Goal: Task Accomplishment & Management: Manage account settings

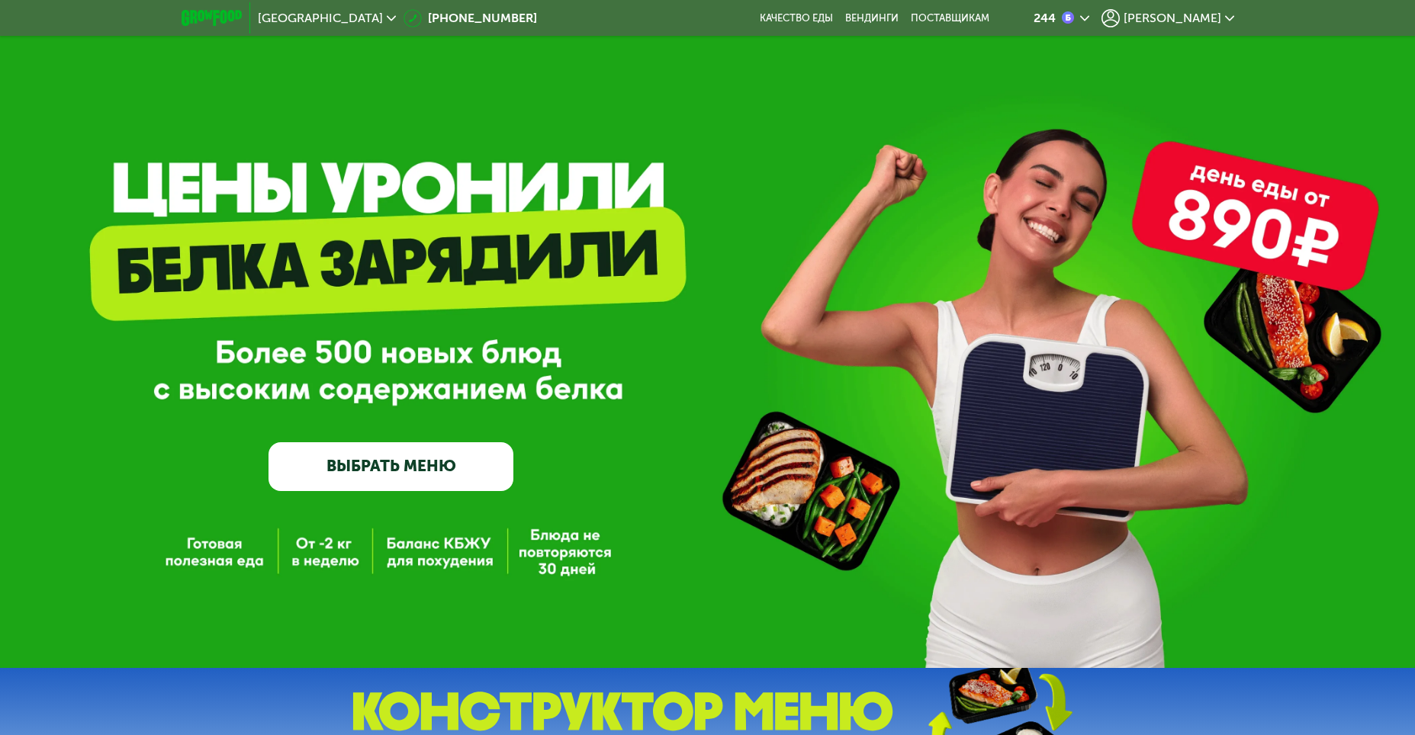
click at [1200, 14] on span "[PERSON_NAME]" at bounding box center [1173, 18] width 98 height 12
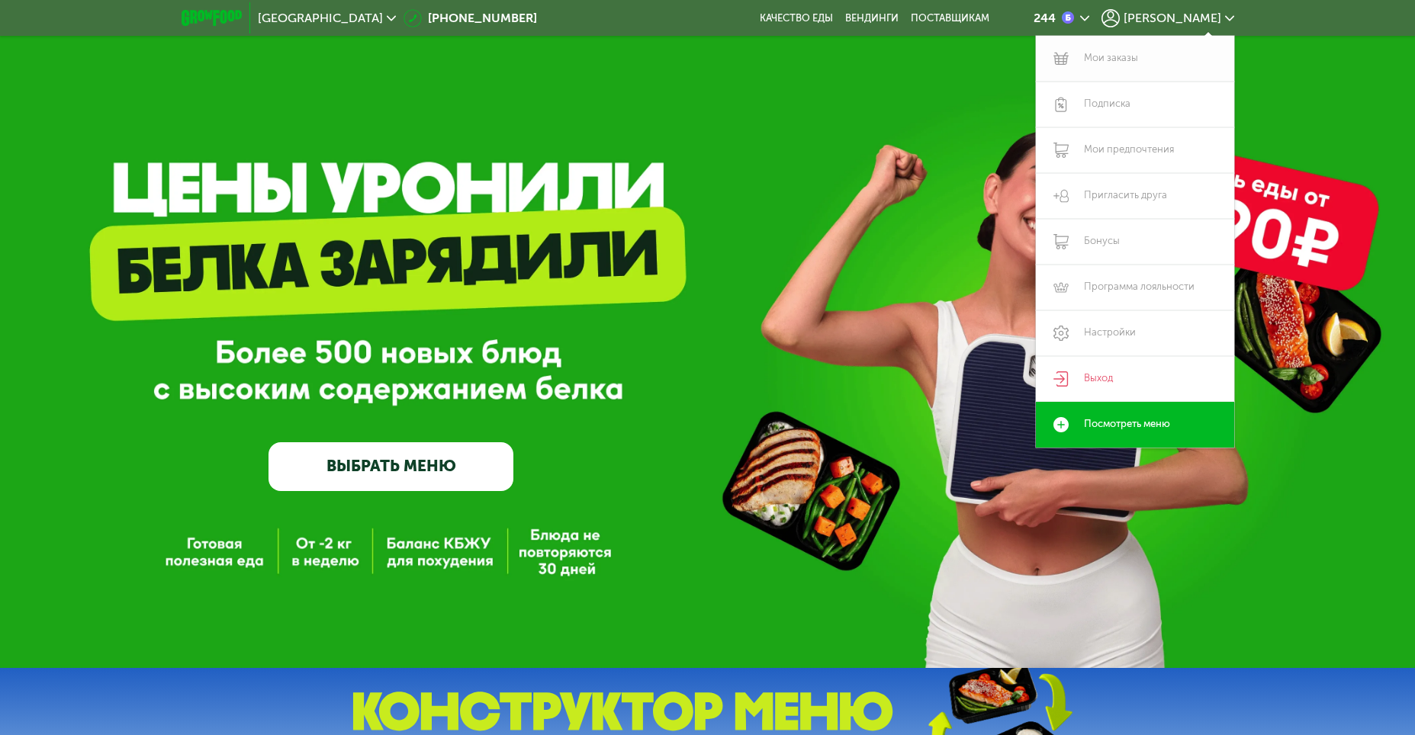
click at [1124, 59] on link "Мои заказы" at bounding box center [1135, 59] width 198 height 46
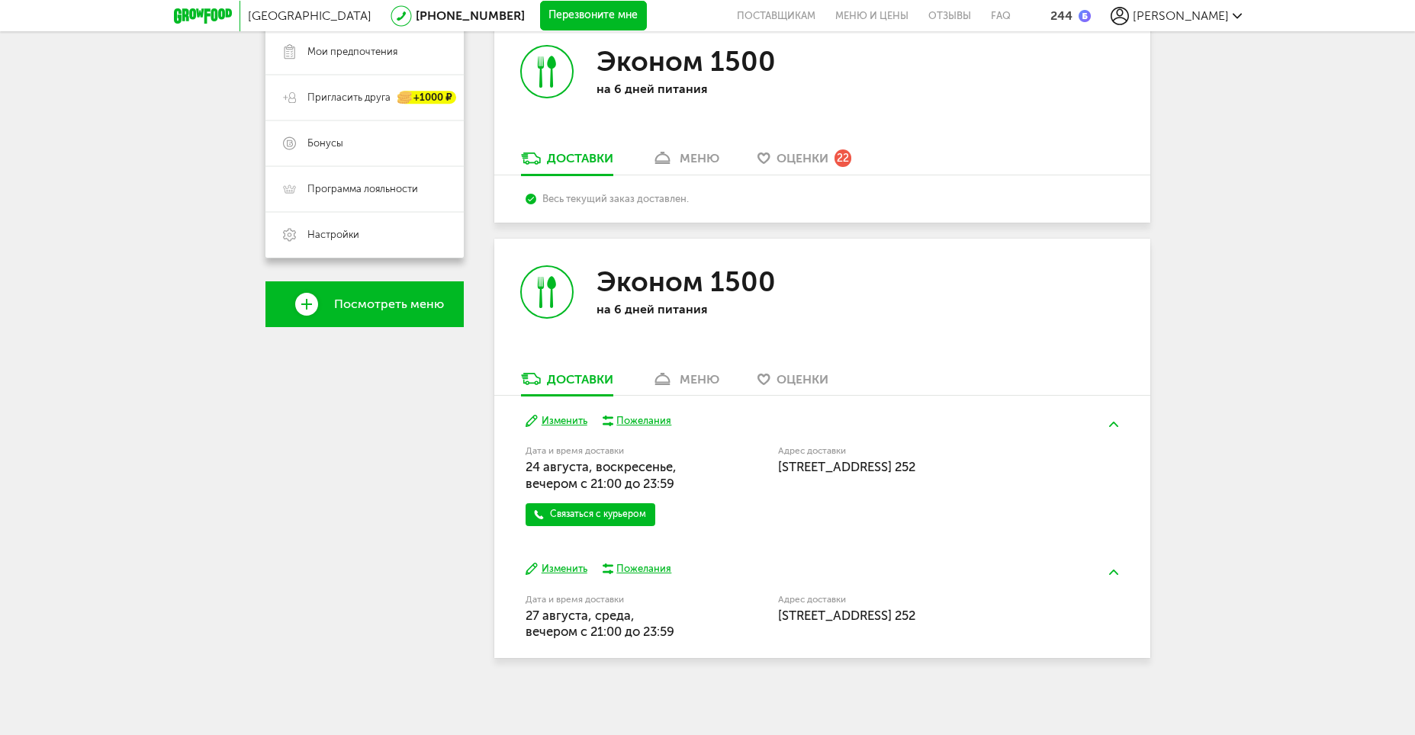
scroll to position [336, 0]
click at [571, 372] on div "Доставки" at bounding box center [580, 379] width 66 height 14
click at [555, 414] on button "Изменить" at bounding box center [557, 421] width 62 height 14
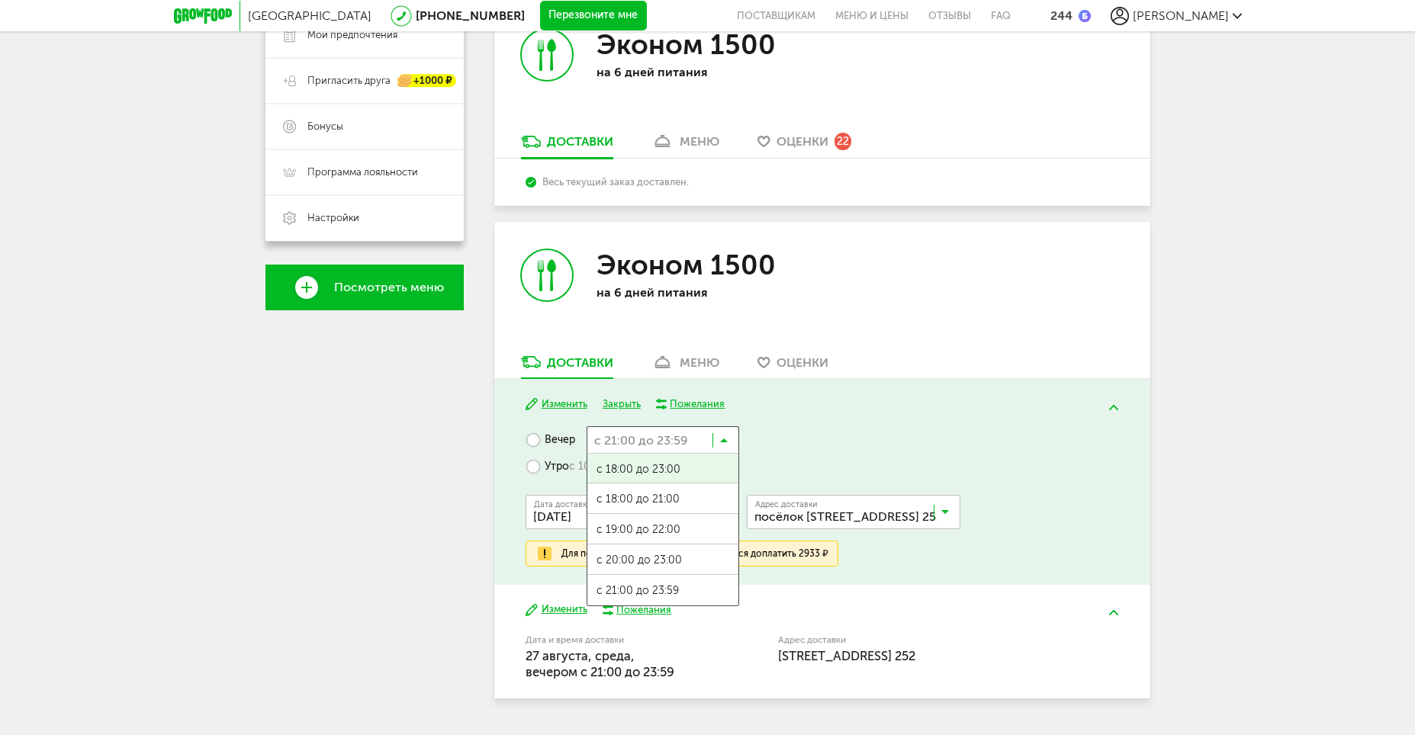
click at [721, 442] on icon at bounding box center [724, 443] width 8 height 15
click at [912, 456] on div "Вечер с 21:00 до 23:59 Загрузка... с 18:00 до 23:00 с 18:00 до 21:00 с 19:00 до…" at bounding box center [822, 496] width 593 height 140
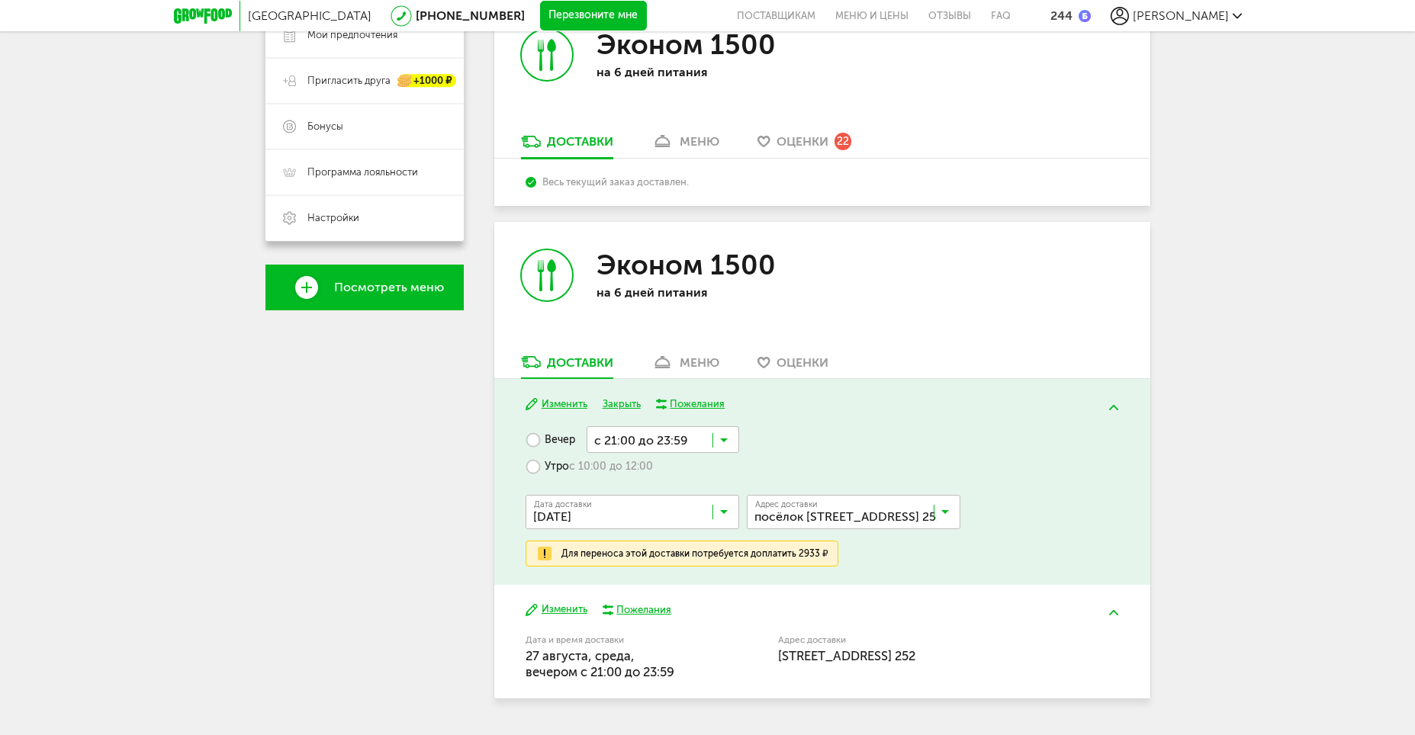
click at [1062, 529] on div "Дата доставки 24 августа, воскресенье Загрузка... Адрес Квартира Комментарий дл…" at bounding box center [822, 510] width 593 height 61
click at [1269, 481] on div "Санкт-Петербург 8 (800) 555-21-78 Перезвоните мне поставщикам Меню и цены Отзыв…" at bounding box center [707, 220] width 1415 height 1112
click at [619, 404] on button "Закрыть" at bounding box center [622, 404] width 38 height 14
